Goal: Task Accomplishment & Management: Use online tool/utility

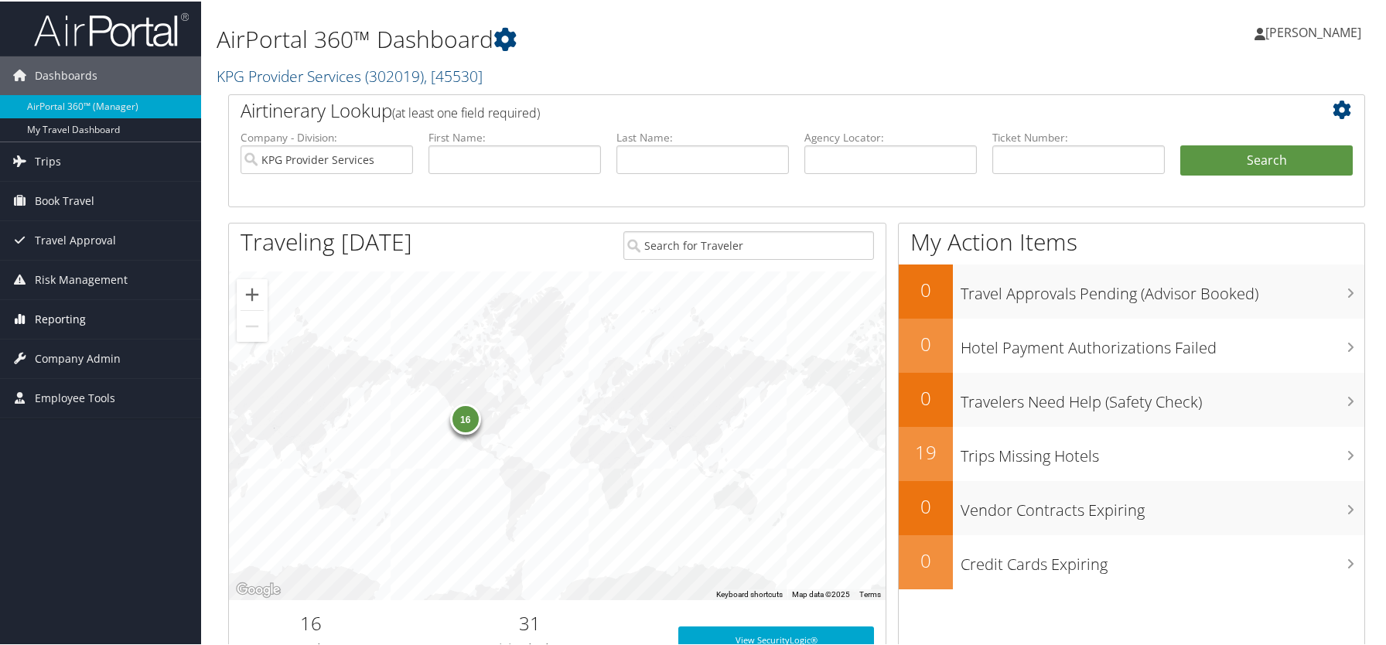
click at [87, 319] on link "Reporting" at bounding box center [100, 318] width 201 height 39
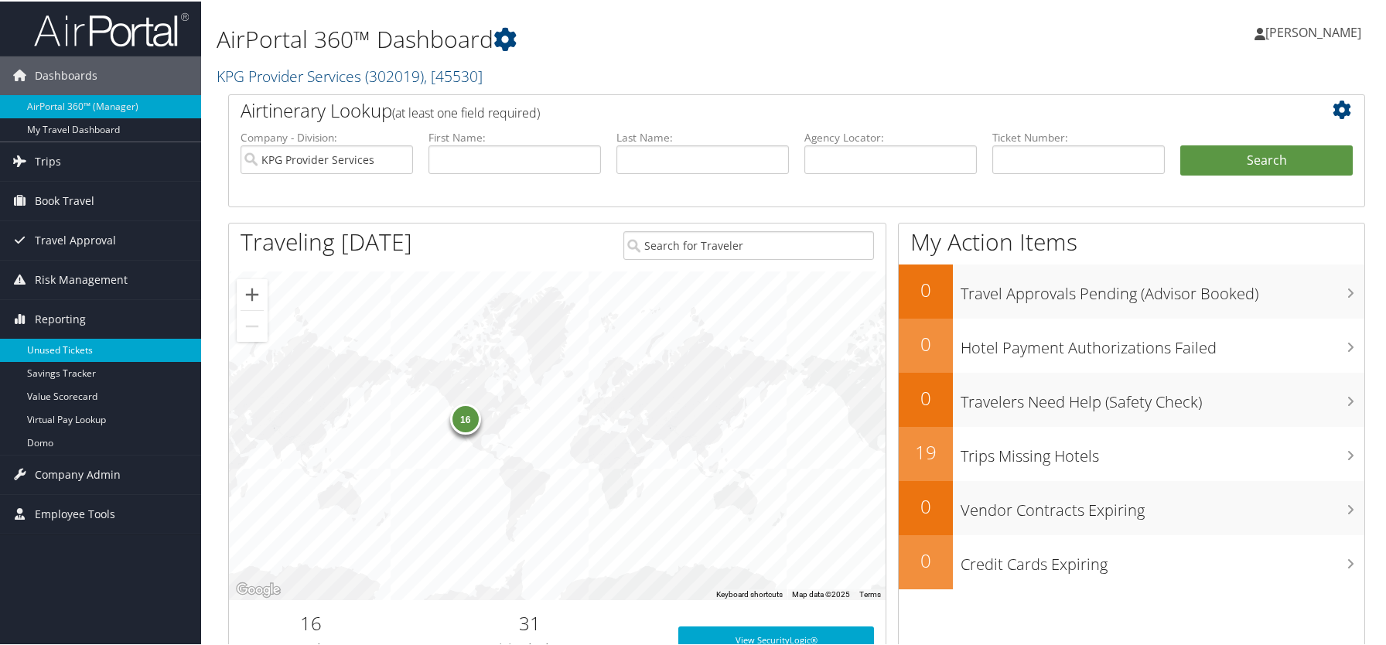
click at [82, 352] on link "Unused Tickets" at bounding box center [100, 348] width 201 height 23
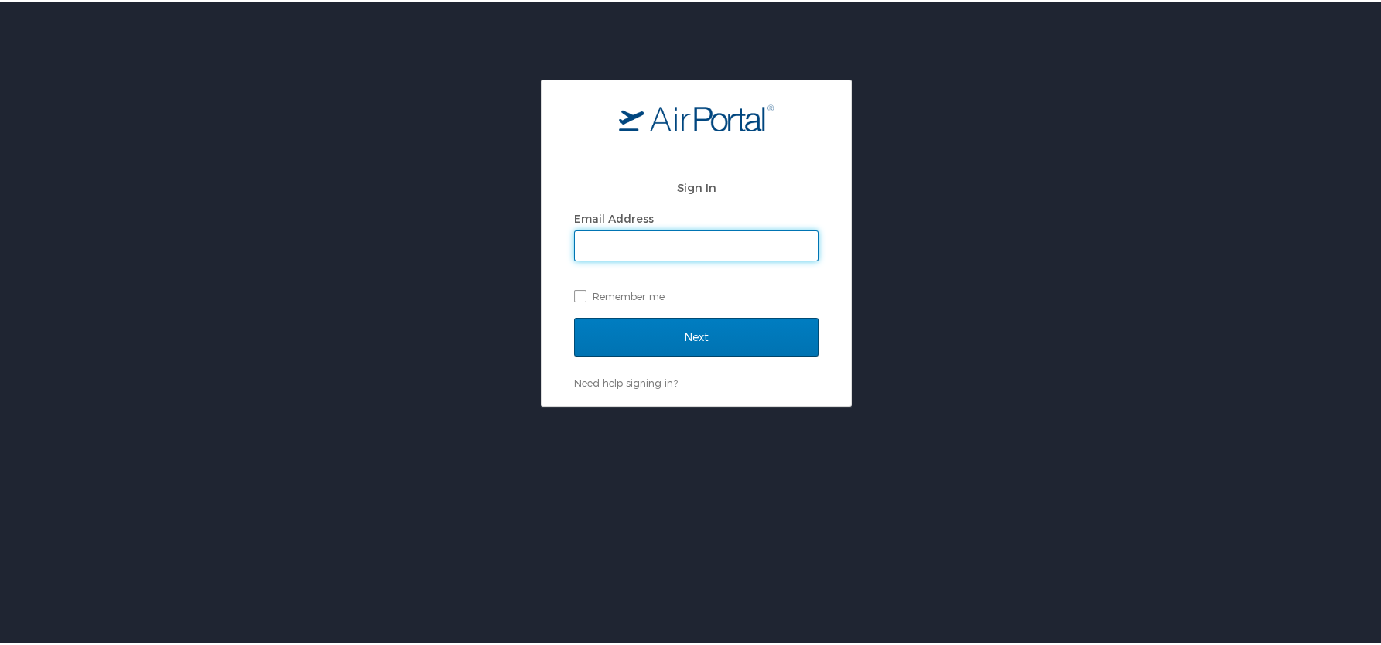
type input "ashleyz@kpgproviders.com"
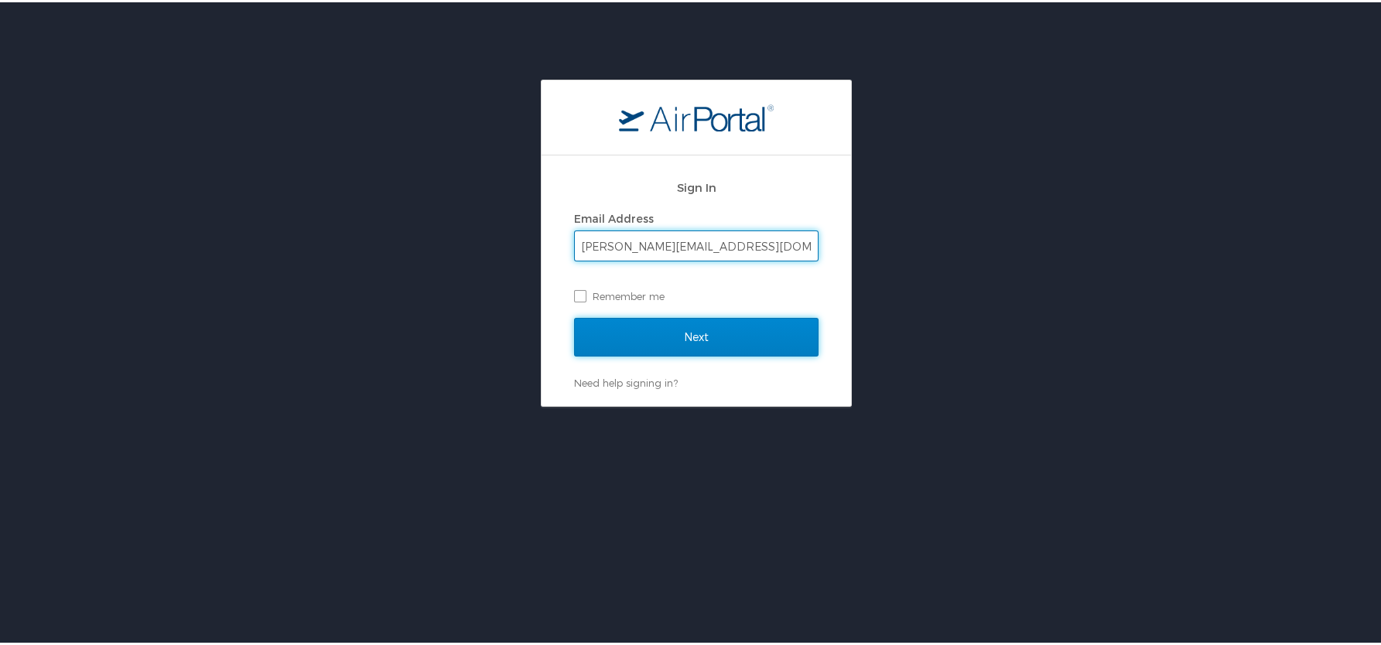
click at [719, 336] on input "Next" at bounding box center [696, 335] width 244 height 39
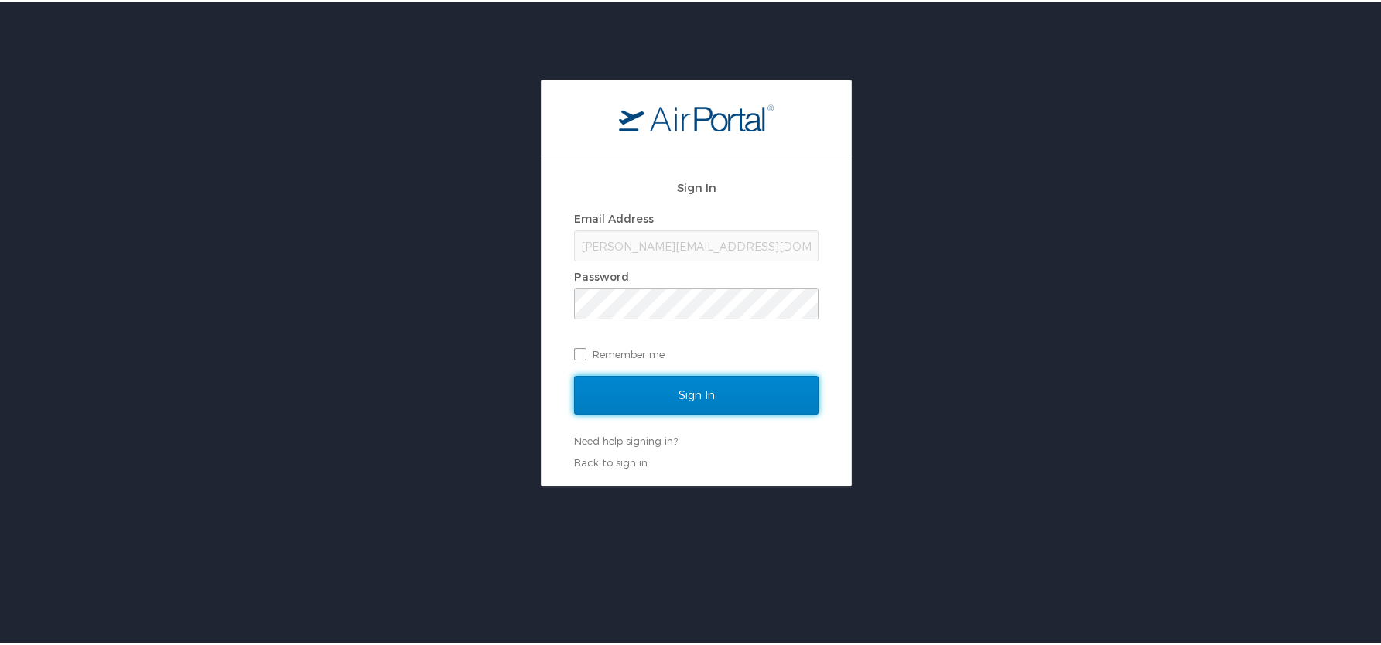
click at [699, 391] on input "Sign In" at bounding box center [696, 393] width 244 height 39
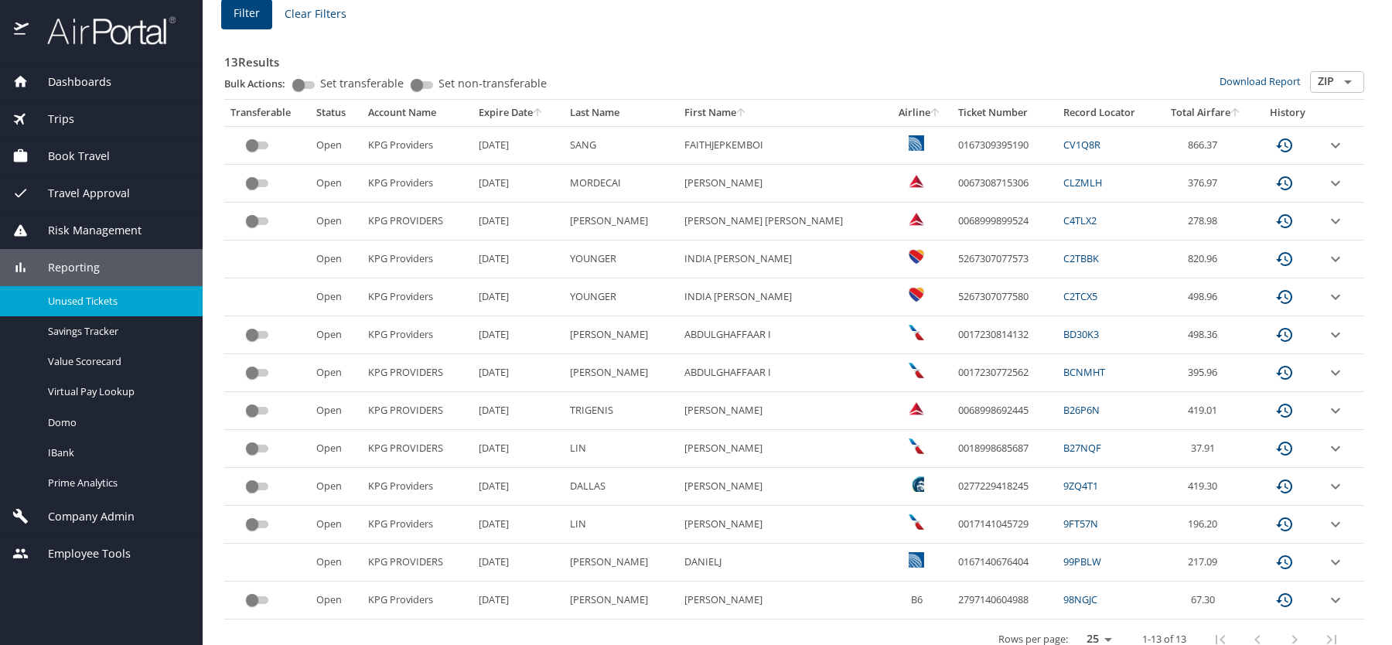
scroll to position [254, 0]
